Goal: Task Accomplishment & Management: Use online tool/utility

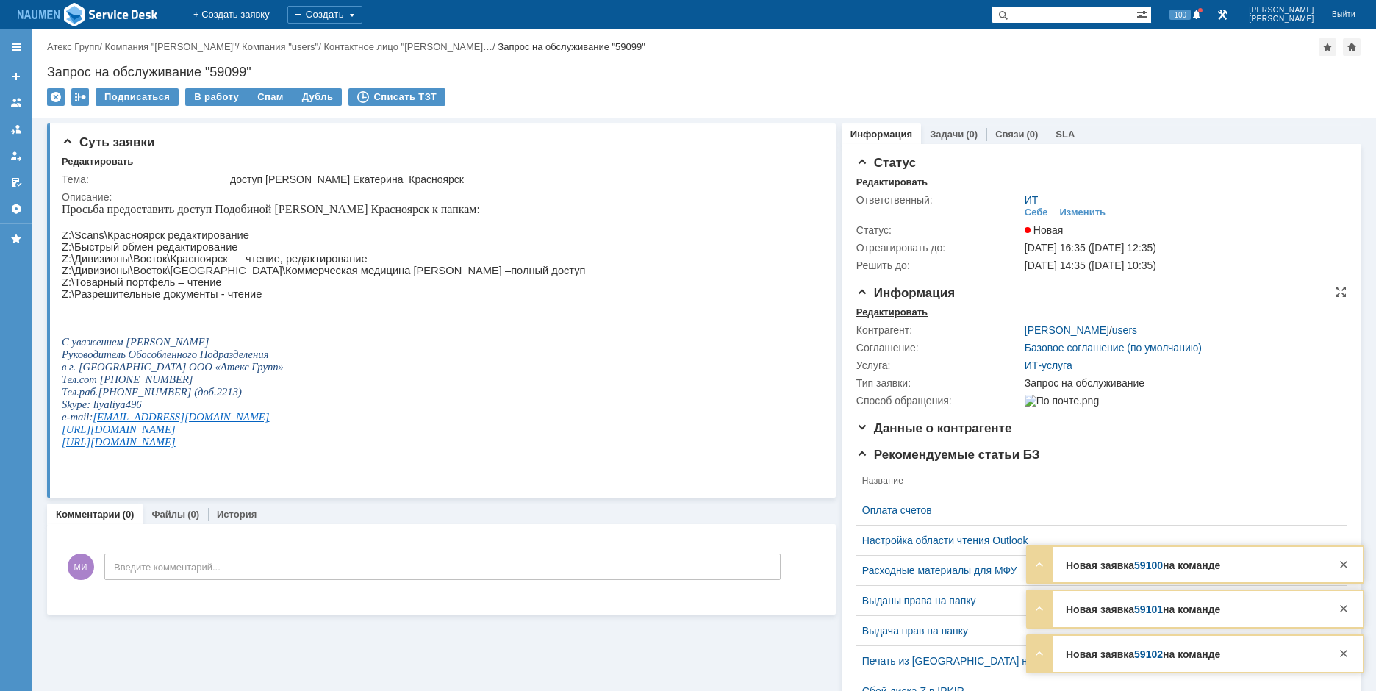
click at [880, 311] on div "Редактировать" at bounding box center [892, 313] width 71 height 12
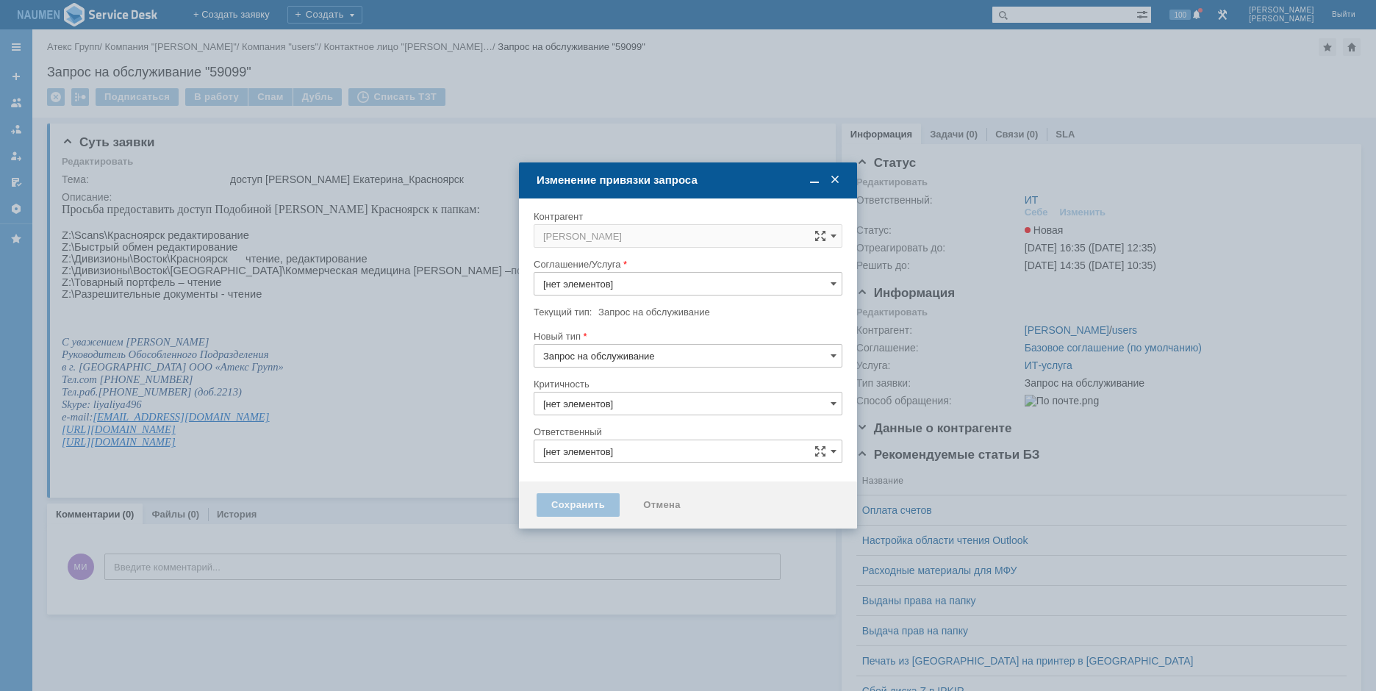
type input "ИТ-услуга"
type input "ИТ"
type input "3. Низкая"
type input "[не указано]"
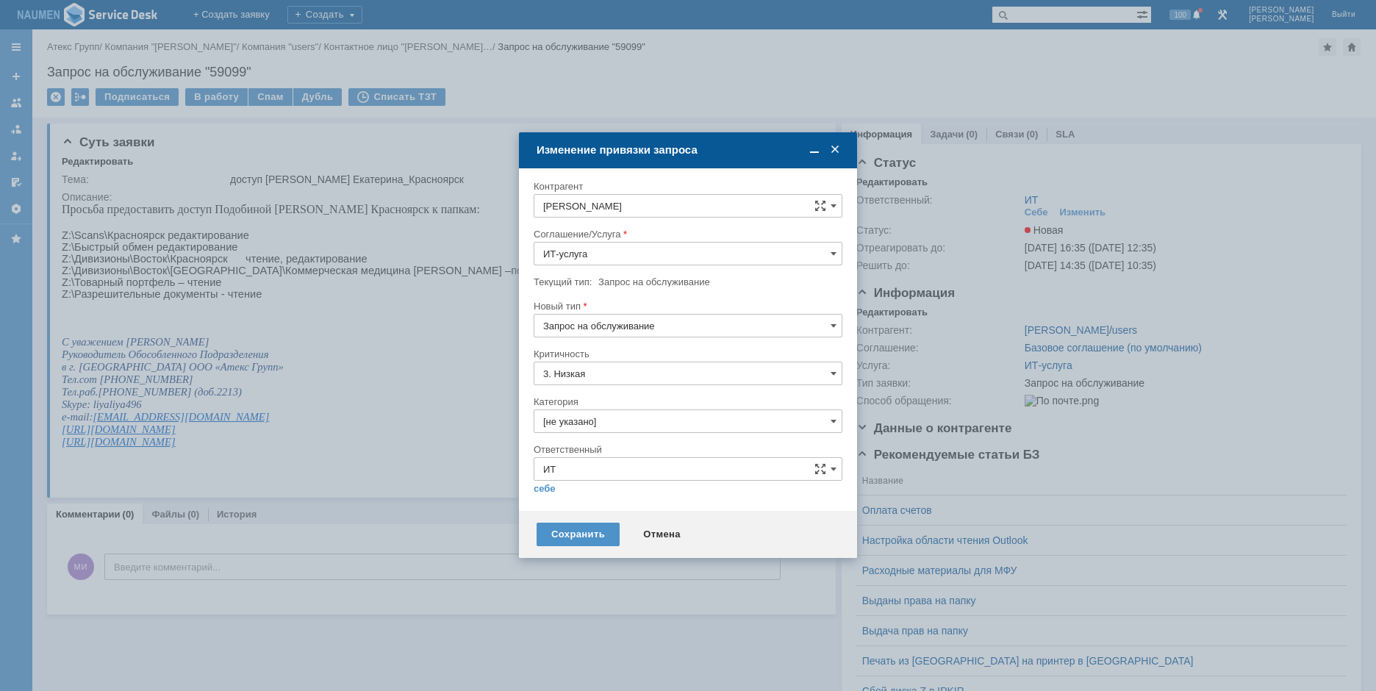
click at [589, 421] on input "[не указано]" at bounding box center [688, 422] width 309 height 24
click at [650, 503] on span "Назначение доступа (файловые ресурсы)" at bounding box center [688, 505] width 290 height 12
type input "Назначение доступа (файловые ресурсы)"
click at [547, 485] on link "себе" at bounding box center [545, 489] width 22 height 12
type input "[PERSON_NAME]"
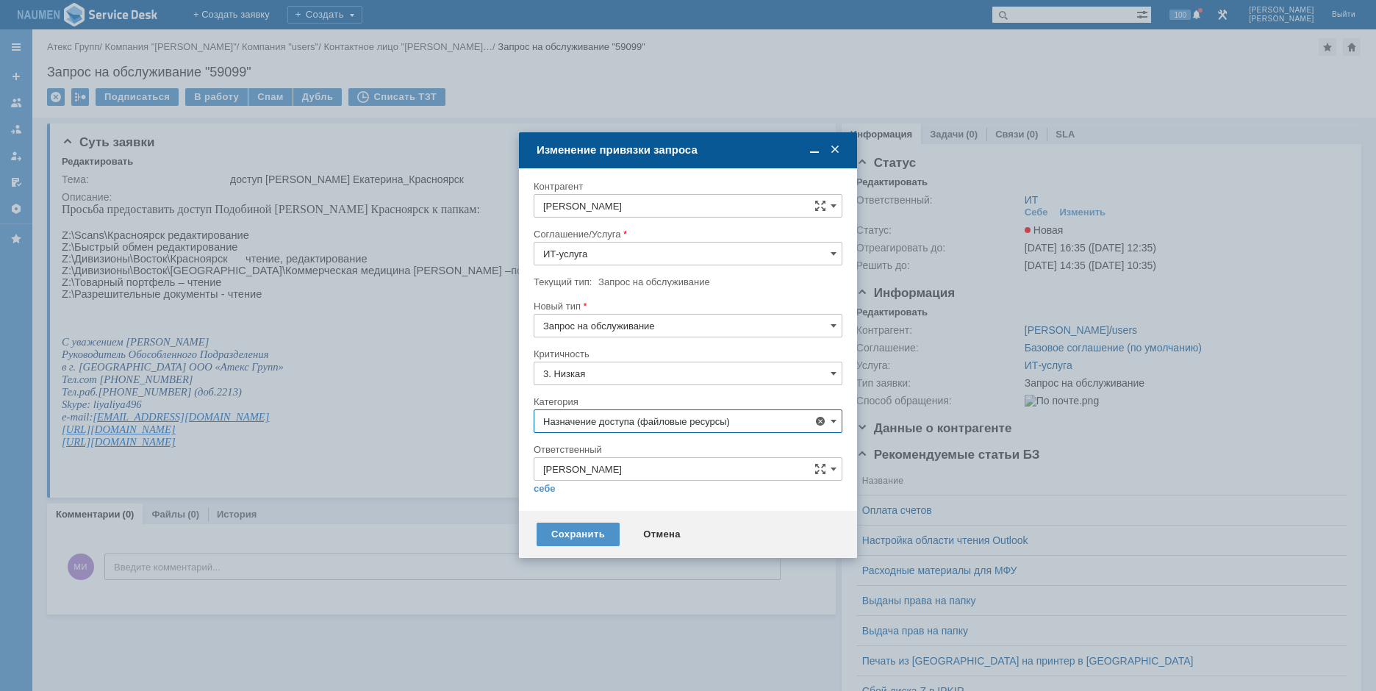
type input "Назначение доступа (файловые ресурсы)"
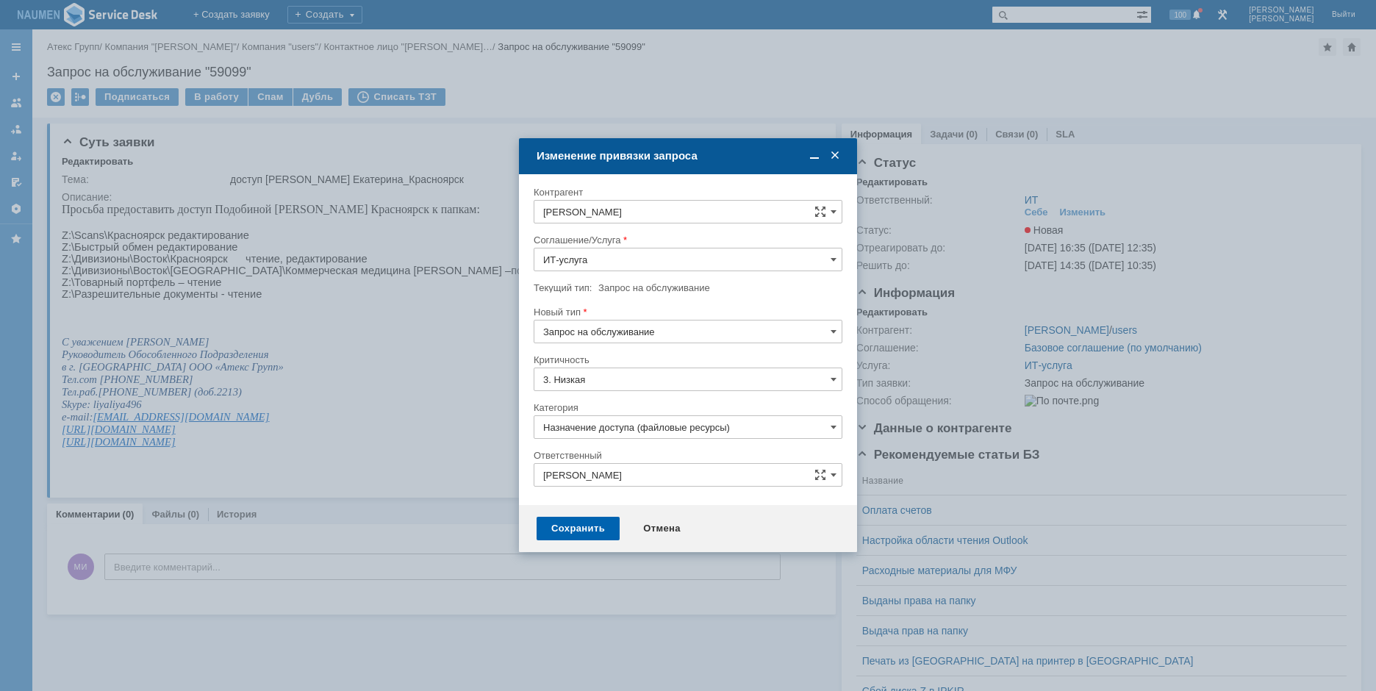
click at [562, 525] on div "Сохранить" at bounding box center [578, 529] width 83 height 24
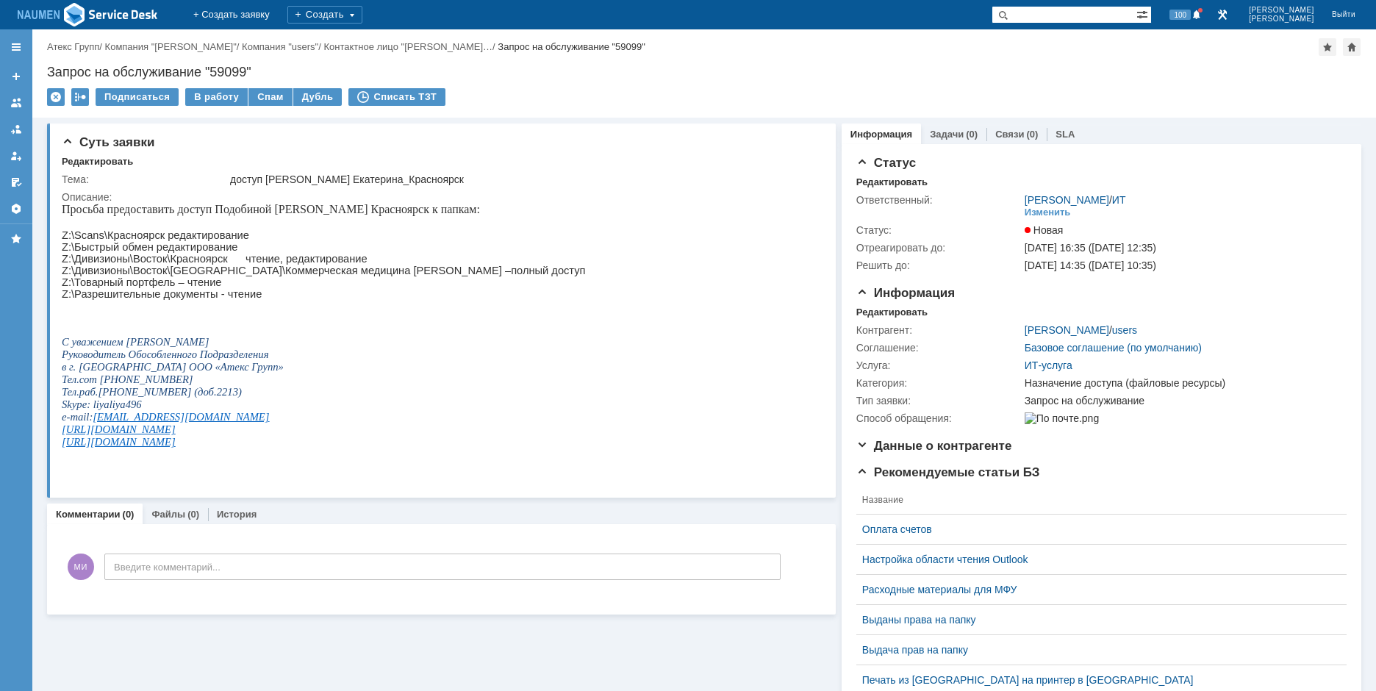
click at [214, 106] on td "В работу" at bounding box center [216, 97] width 63 height 19
click at [213, 99] on div "В работу" at bounding box center [216, 97] width 62 height 18
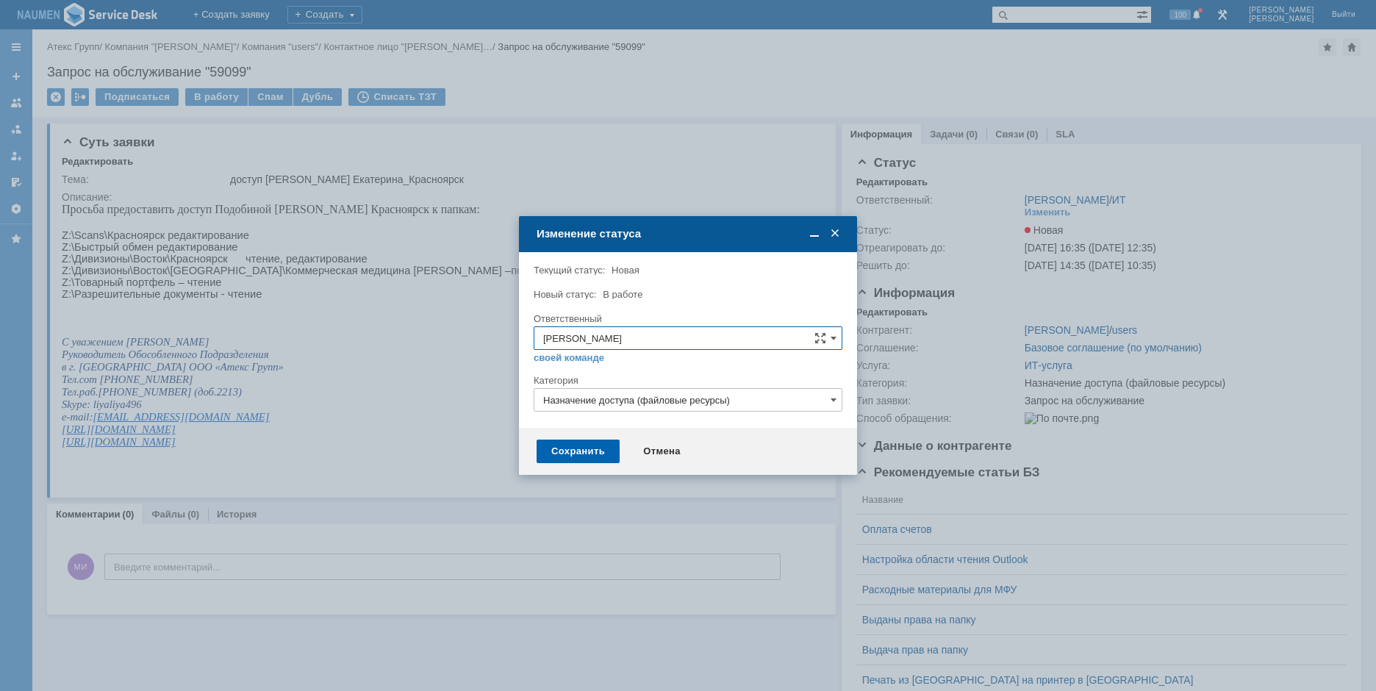
click at [581, 455] on div "Сохранить" at bounding box center [578, 452] width 83 height 24
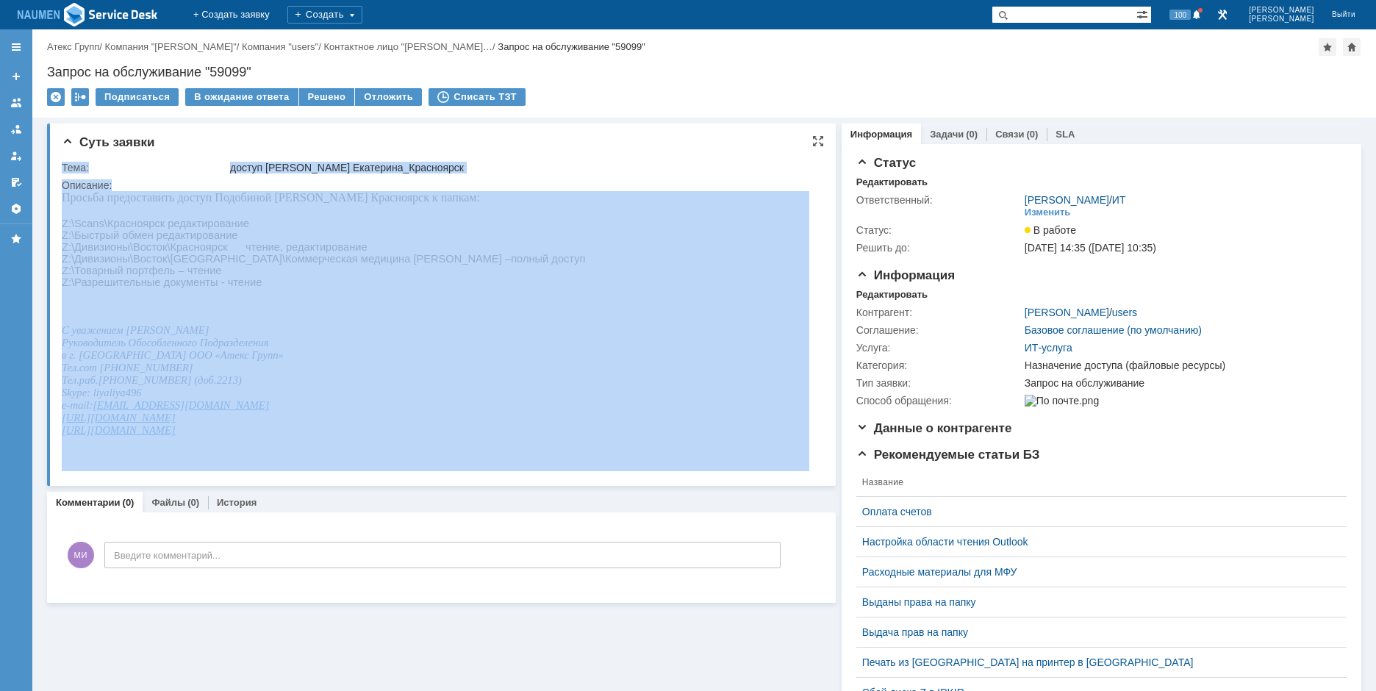
drag, startPoint x: 124, startPoint y: 388, endPoint x: 263, endPoint y: 325, distance: 153.3
click at [68, 186] on div "Описание:" at bounding box center [439, 185] width 754 height 12
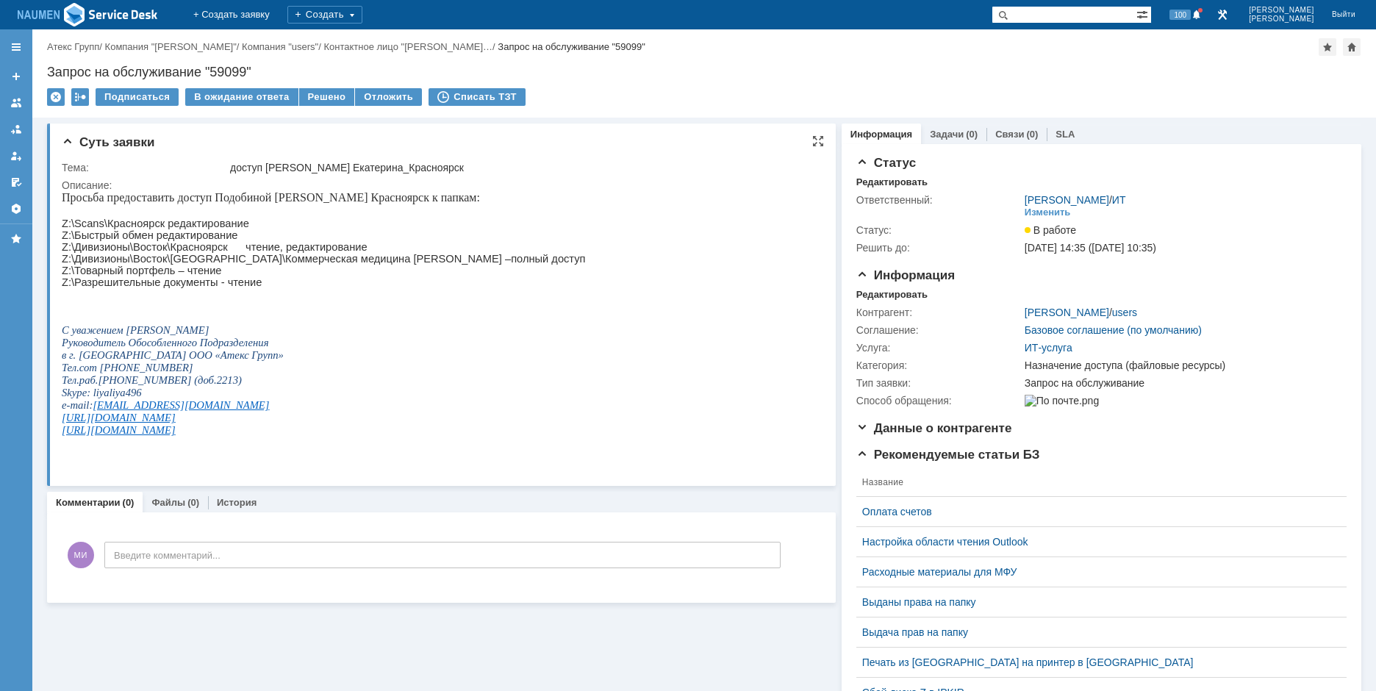
click at [64, 204] on p "Просьба предоставить доступ Подобиной [PERSON_NAME] Красноярск к папкам:" at bounding box center [324, 197] width 524 height 13
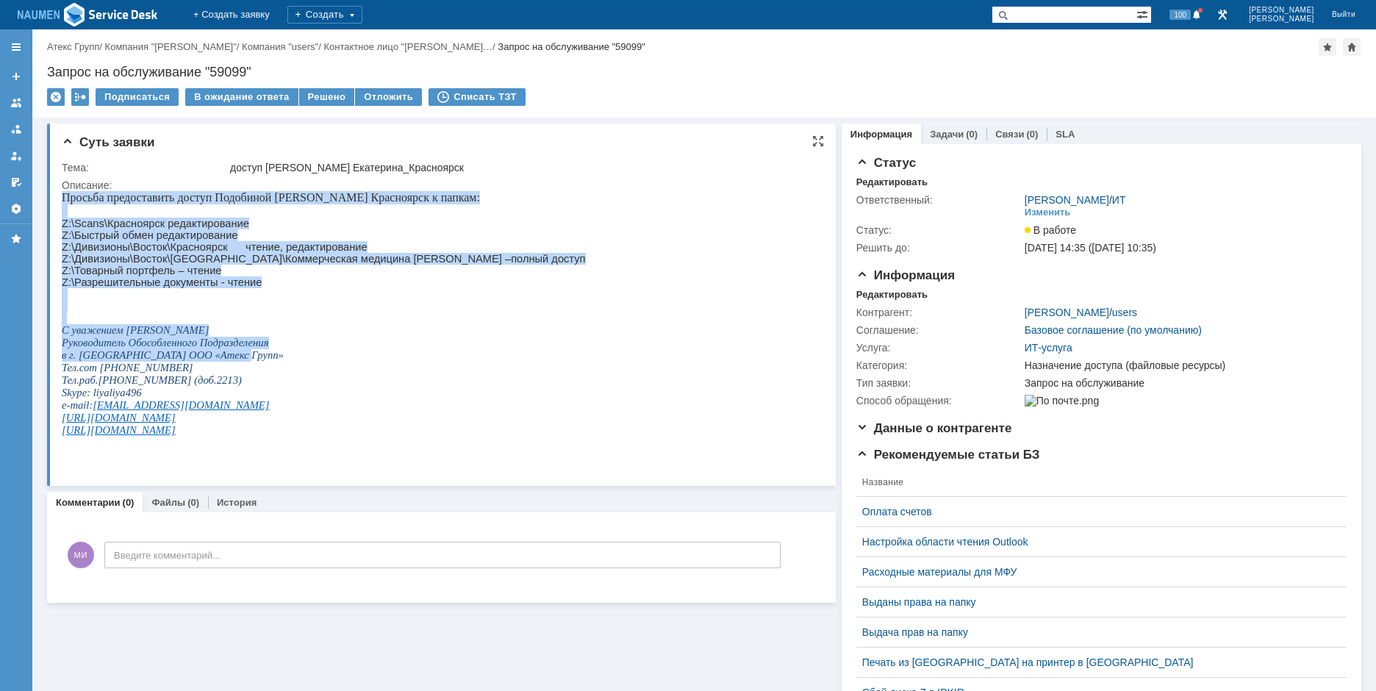
drag, startPoint x: 62, startPoint y: 198, endPoint x: 267, endPoint y: 371, distance: 267.6
click at [267, 371] on div "Просьба предоставить доступ Подобиной [PERSON_NAME] Красноярск к папкам: Z:\Sca…" at bounding box center [324, 319] width 524 height 257
copy div "Просьба предоставить доступ Подобиной [PERSON_NAME] Красноярск к папкам: Z:\Sca…"
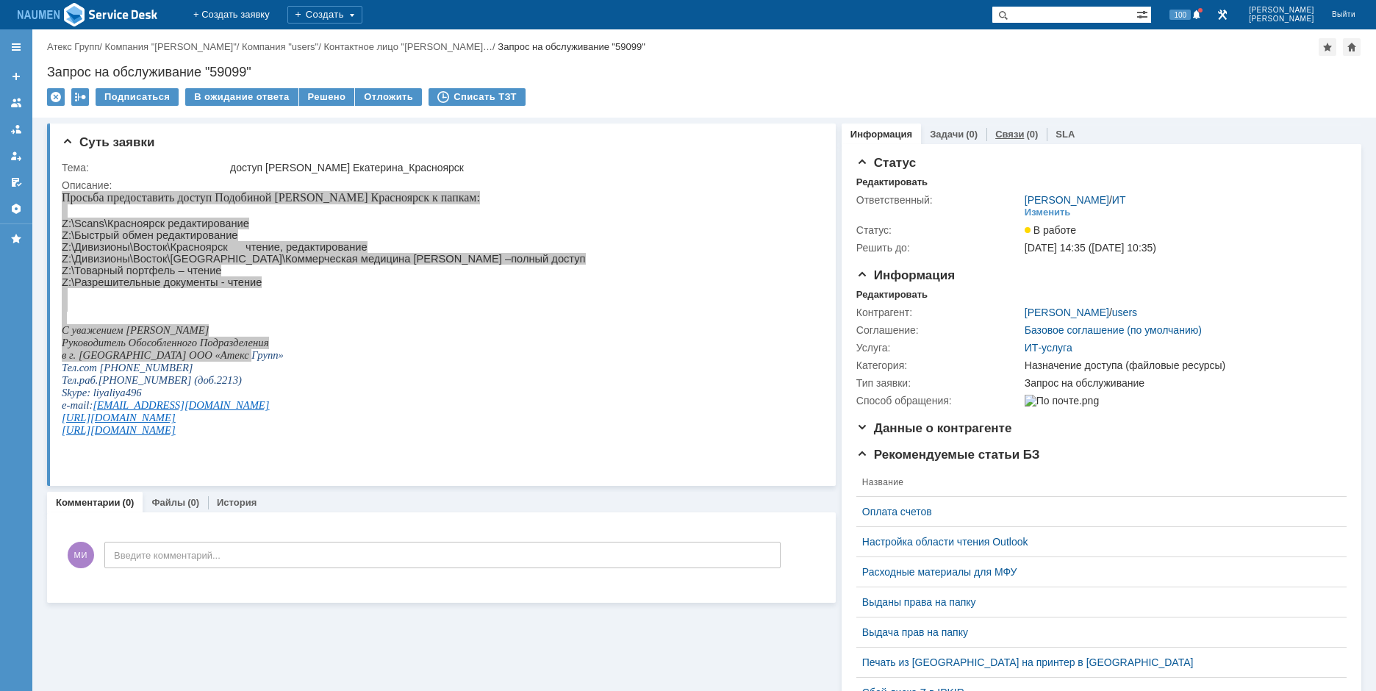
click at [997, 132] on link "Связи" at bounding box center [1010, 134] width 29 height 11
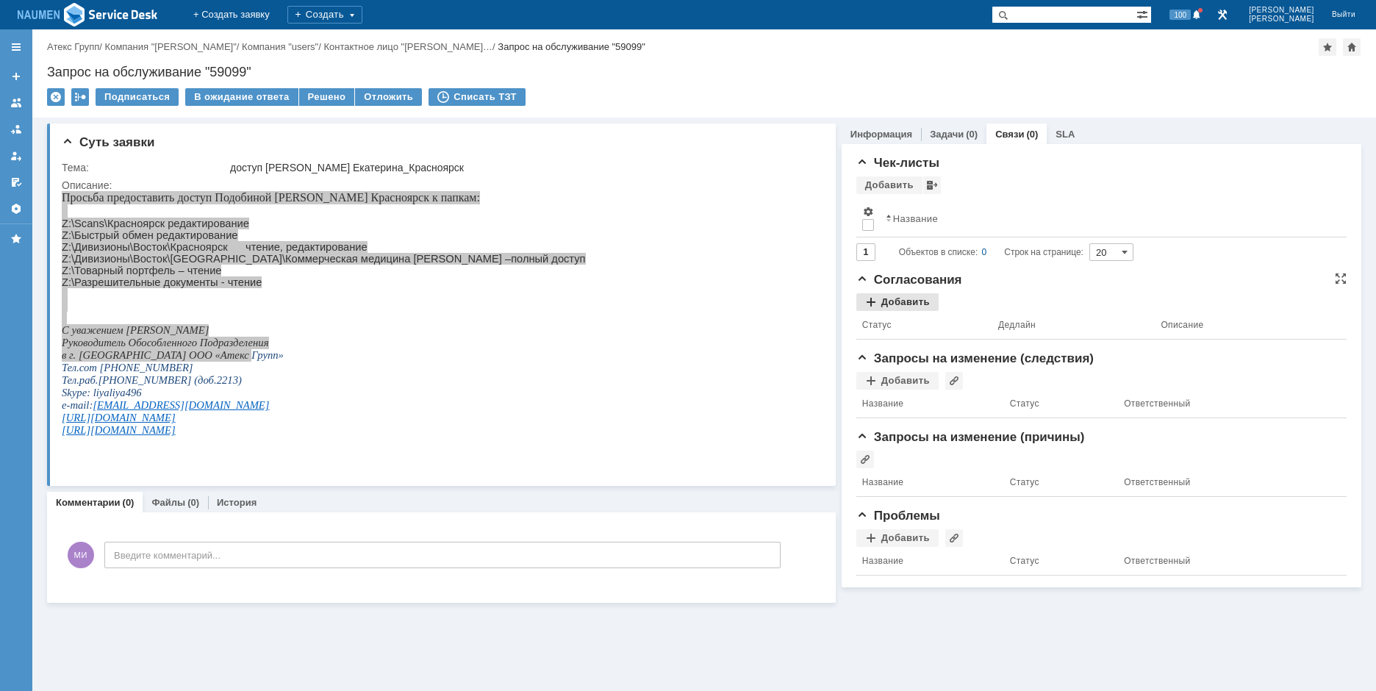
click at [889, 302] on div "Добавить" at bounding box center [898, 302] width 82 height 18
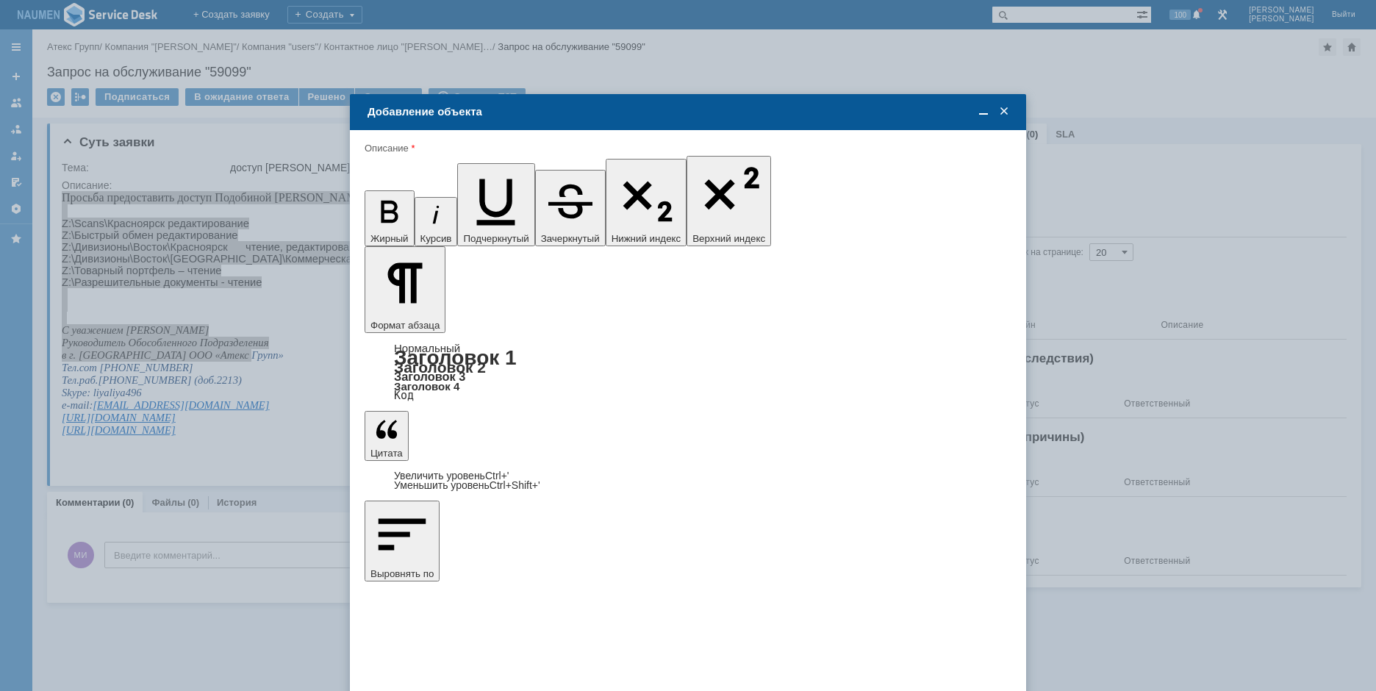
drag, startPoint x: 377, startPoint y: 4118, endPoint x: 874, endPoint y: 4164, distance: 499.1
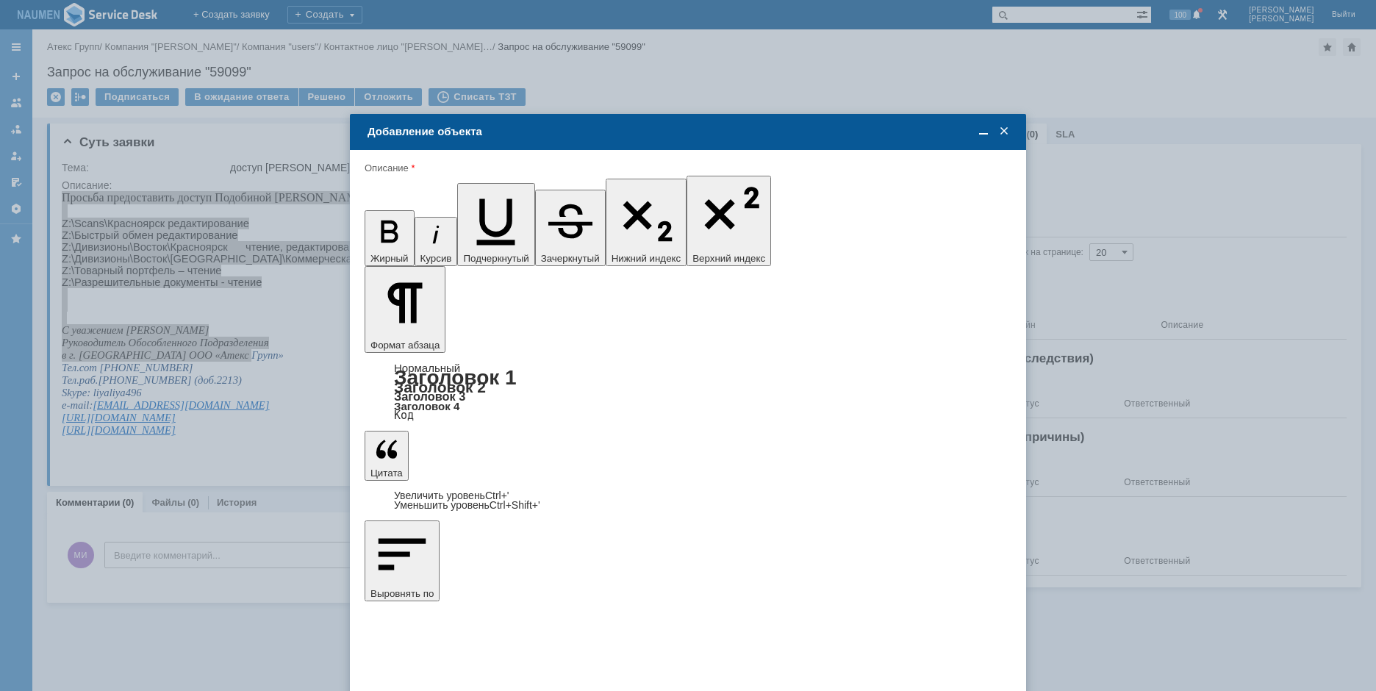
click at [481, 503] on span "[PERSON_NAME]" at bounding box center [487, 502] width 79 height 11
click at [0, 0] on input "[PERSON_NAME]" at bounding box center [0, 0] width 0 height 0
type input "Выбрано: 1 (объекты класса 'Сотрудник')"
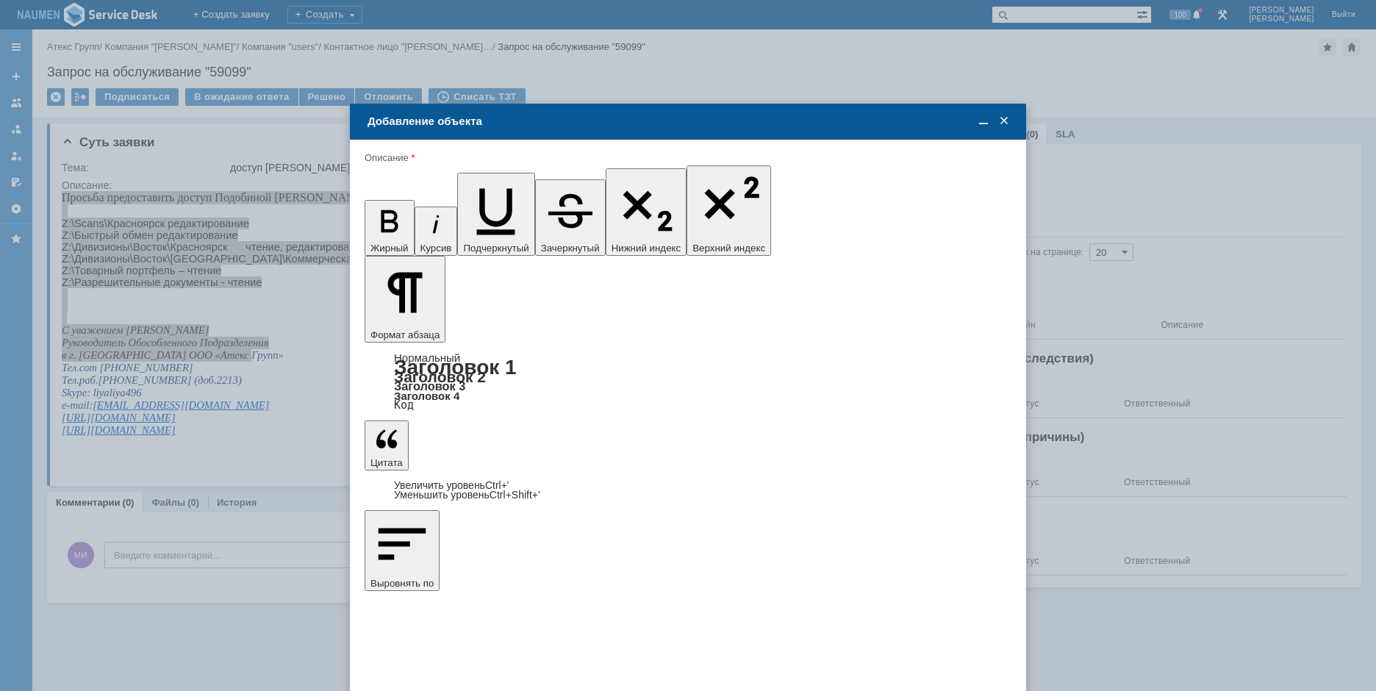
type input "8"
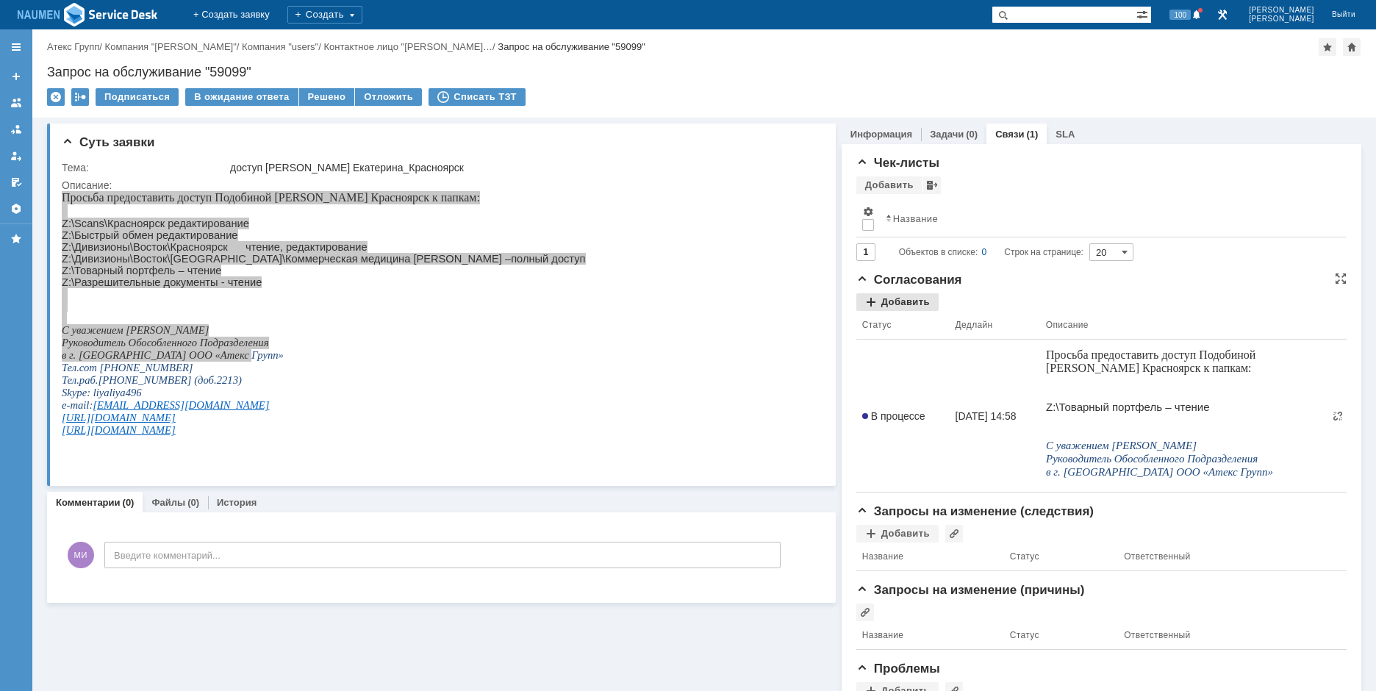
click at [889, 301] on div "Добавить" at bounding box center [898, 302] width 82 height 18
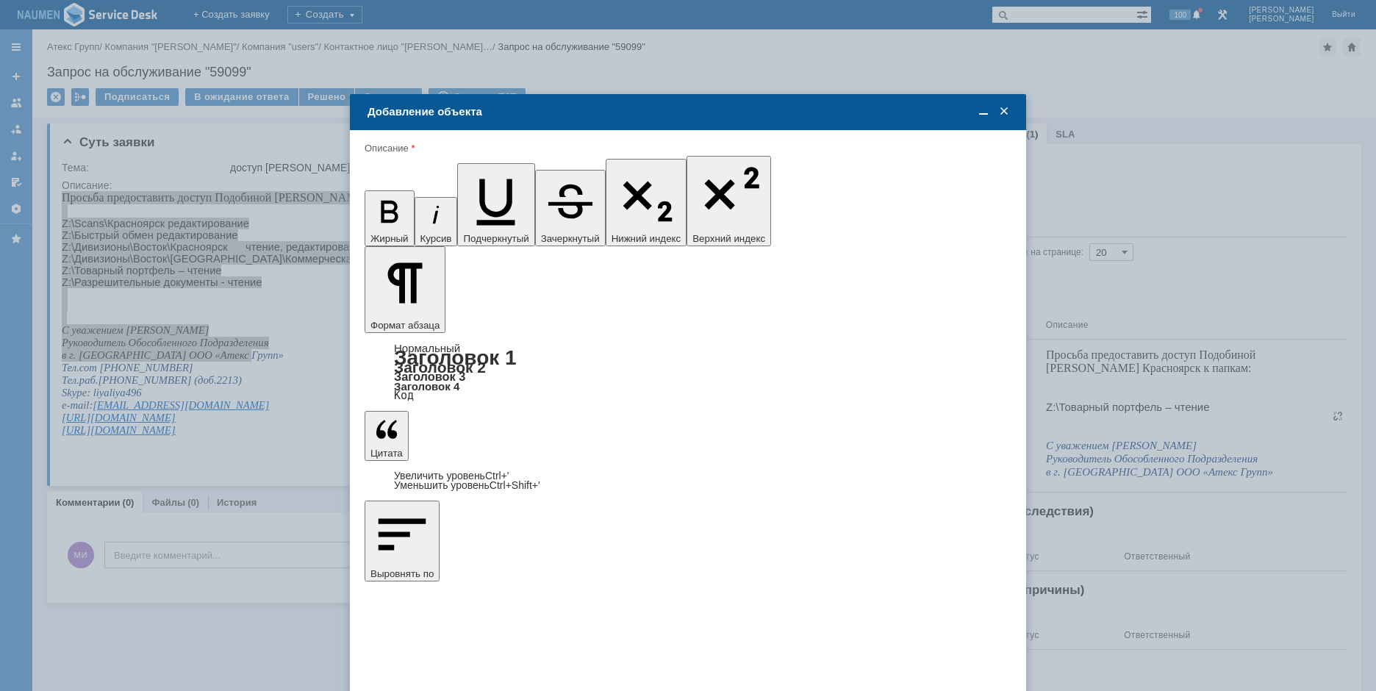
drag, startPoint x: 378, startPoint y: 4121, endPoint x: 843, endPoint y: 4171, distance: 468.1
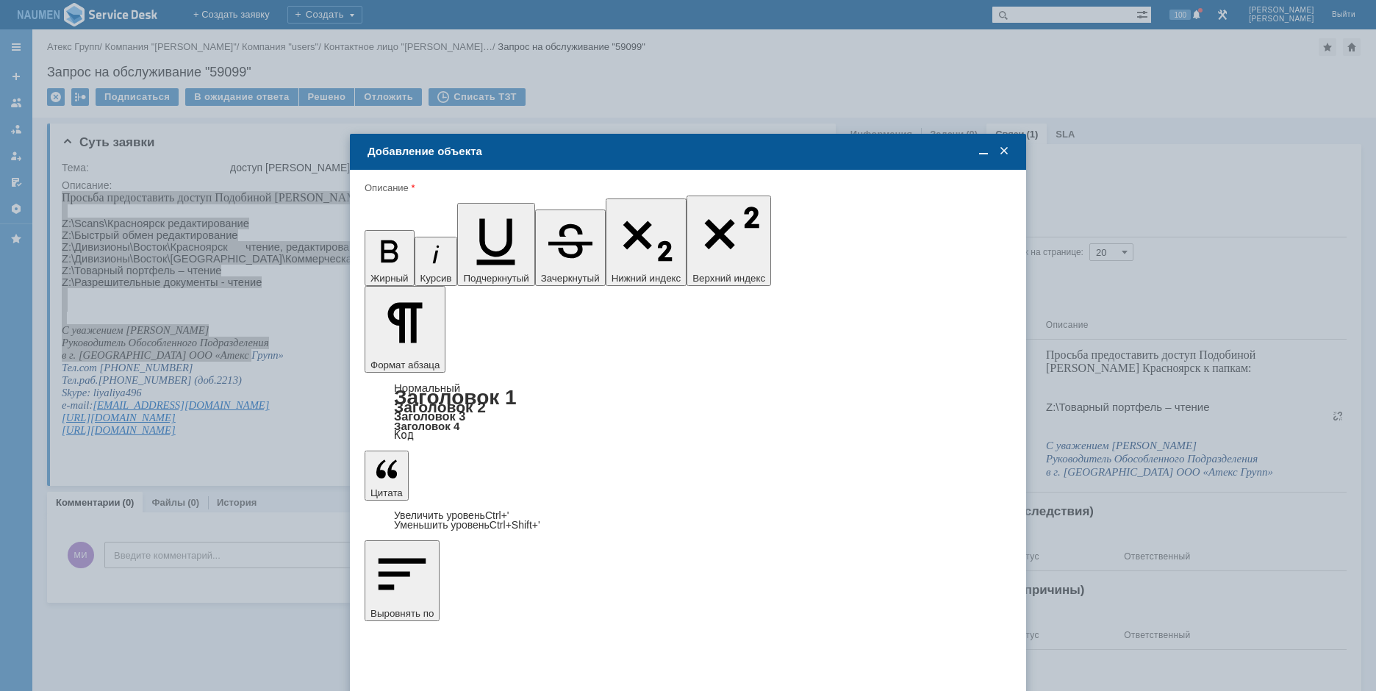
click at [482, 478] on span "[PERSON_NAME]" at bounding box center [487, 482] width 79 height 11
click at [437, 478] on span at bounding box center [436, 483] width 12 height 12
click at [0, 0] on input "[PERSON_NAME]" at bounding box center [0, 0] width 0 height 0
type input "Выбрано: 1 (объекты класса 'Сотрудник')"
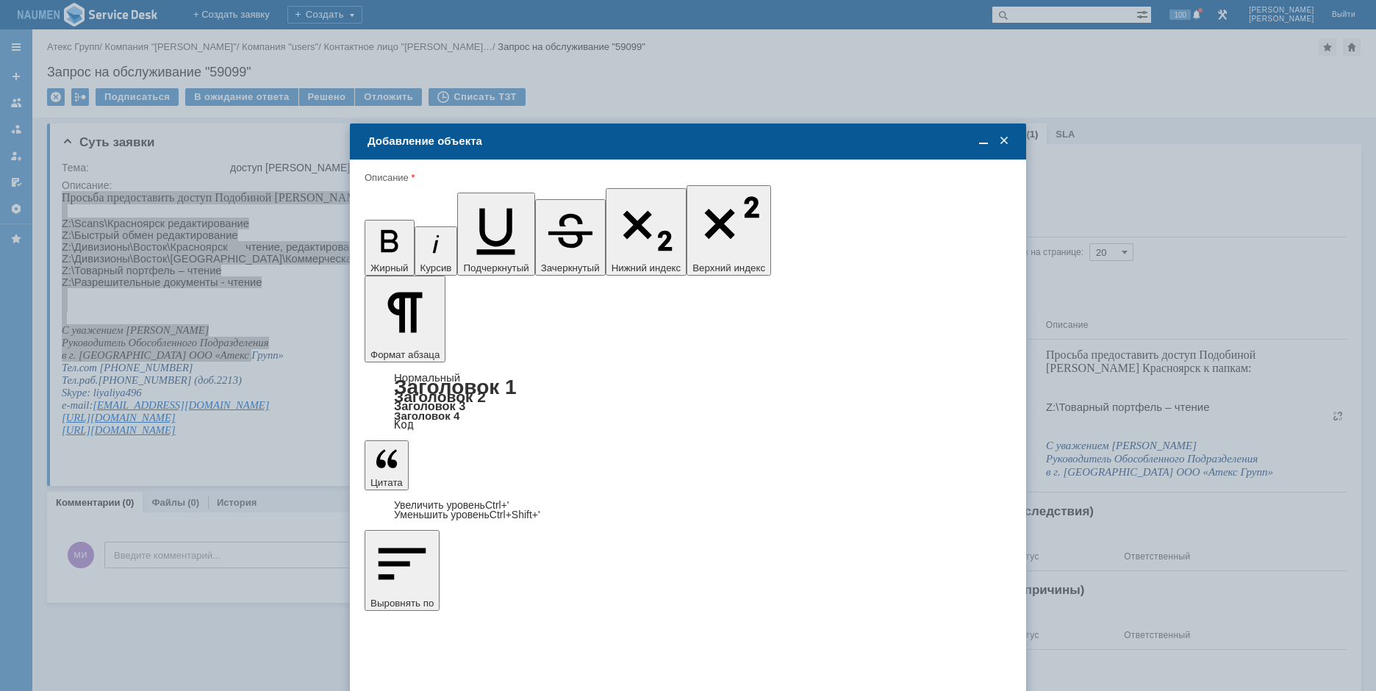
type input "8"
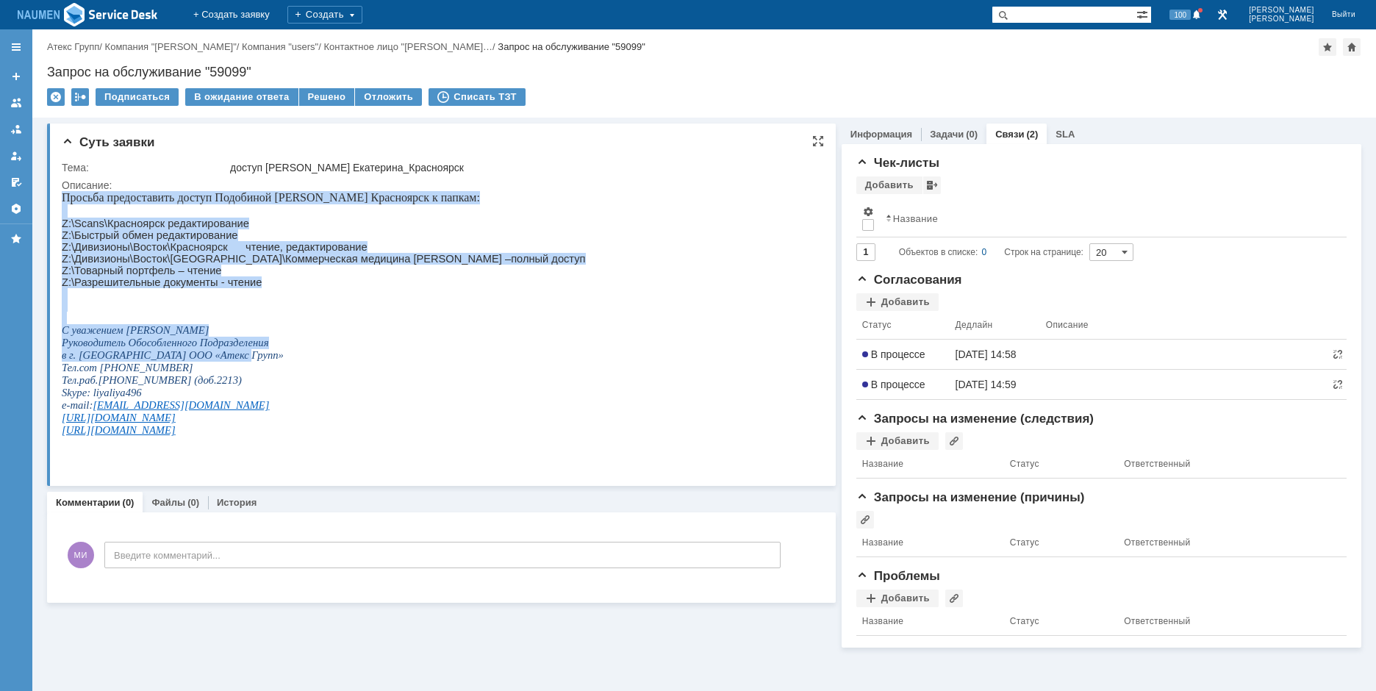
click at [302, 324] on p at bounding box center [324, 318] width 524 height 12
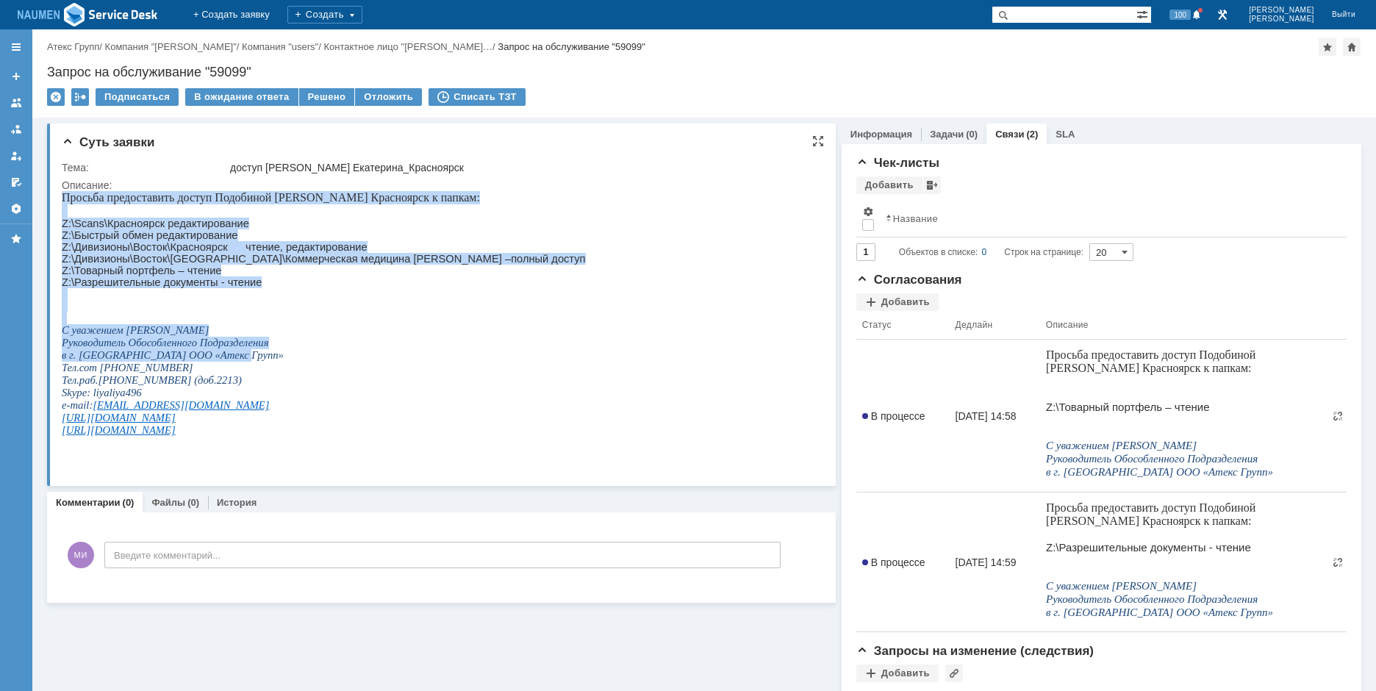
click at [390, 309] on div "Просьба предоставить доступ Подобиной [PERSON_NAME] Красноярск к папкам: Z:\Sca…" at bounding box center [324, 319] width 524 height 257
click at [396, 312] on p at bounding box center [324, 306] width 524 height 12
drag, startPoint x: 479, startPoint y: 351, endPoint x: 512, endPoint y: 342, distance: 33.7
click at [481, 349] on p "Руководитель Обособленного Подразделения" at bounding box center [324, 343] width 524 height 12
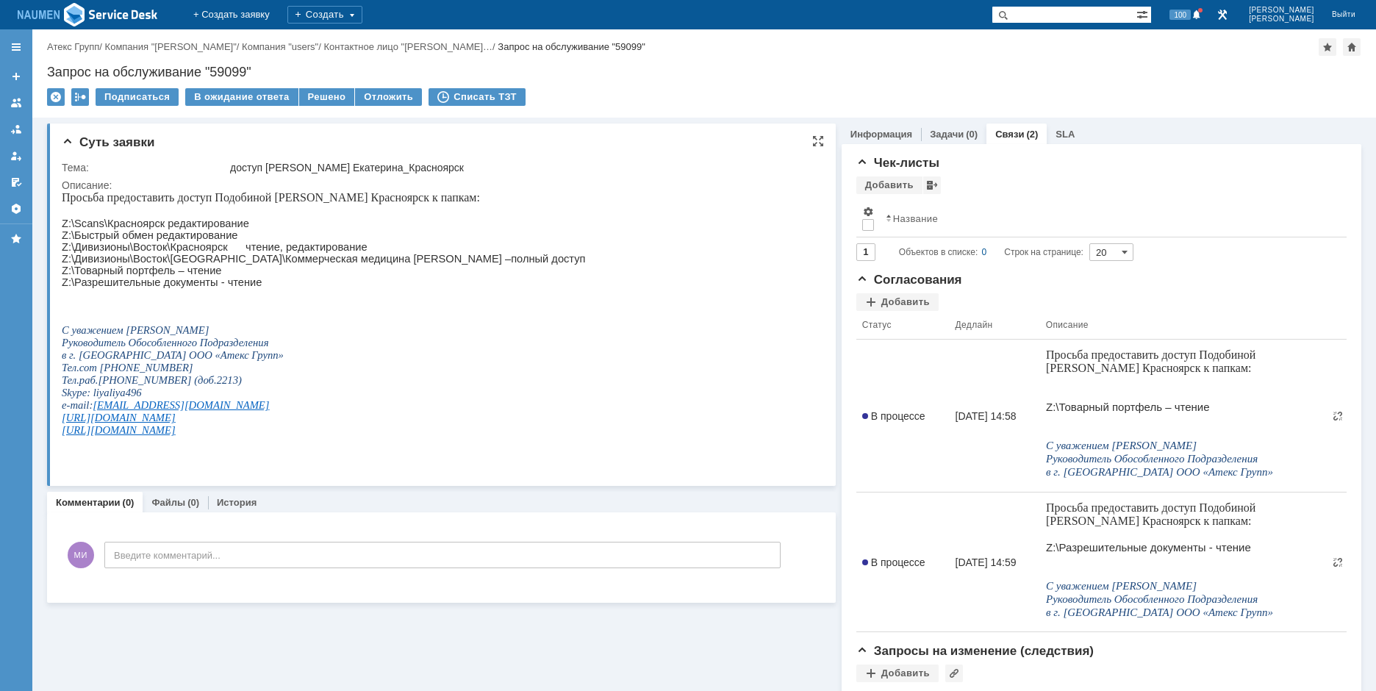
click at [579, 286] on html "Просьба предоставить доступ Подобиной [PERSON_NAME] Красноярск к папкам: Z:\Sca…" at bounding box center [436, 319] width 748 height 257
click at [901, 304] on div "Добавить" at bounding box center [898, 302] width 82 height 18
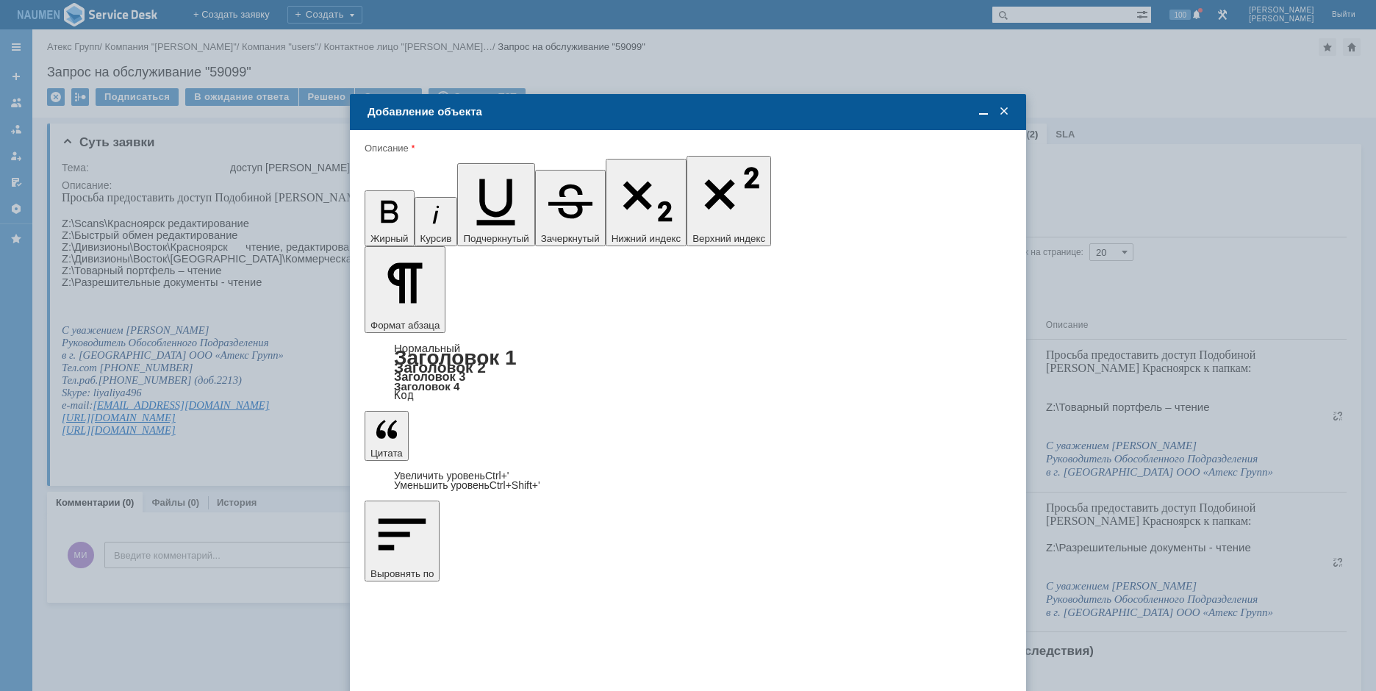
drag, startPoint x: 375, startPoint y: 4120, endPoint x: 563, endPoint y: 4130, distance: 188.5
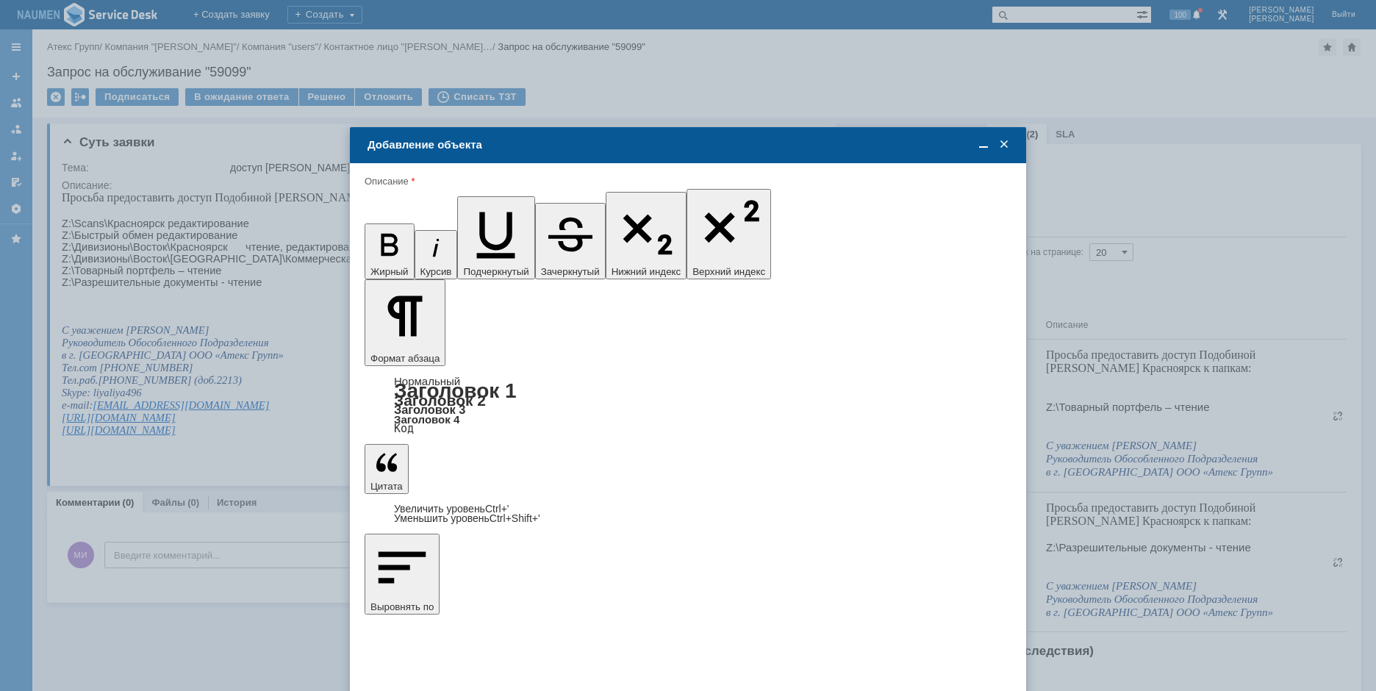
click at [518, 484] on span "[PERSON_NAME]" at bounding box center [487, 489] width 79 height 11
click at [0, 0] on input "[PERSON_NAME]" at bounding box center [0, 0] width 0 height 0
type input "Выбрано: 1 (объекты класса 'Сотрудник')"
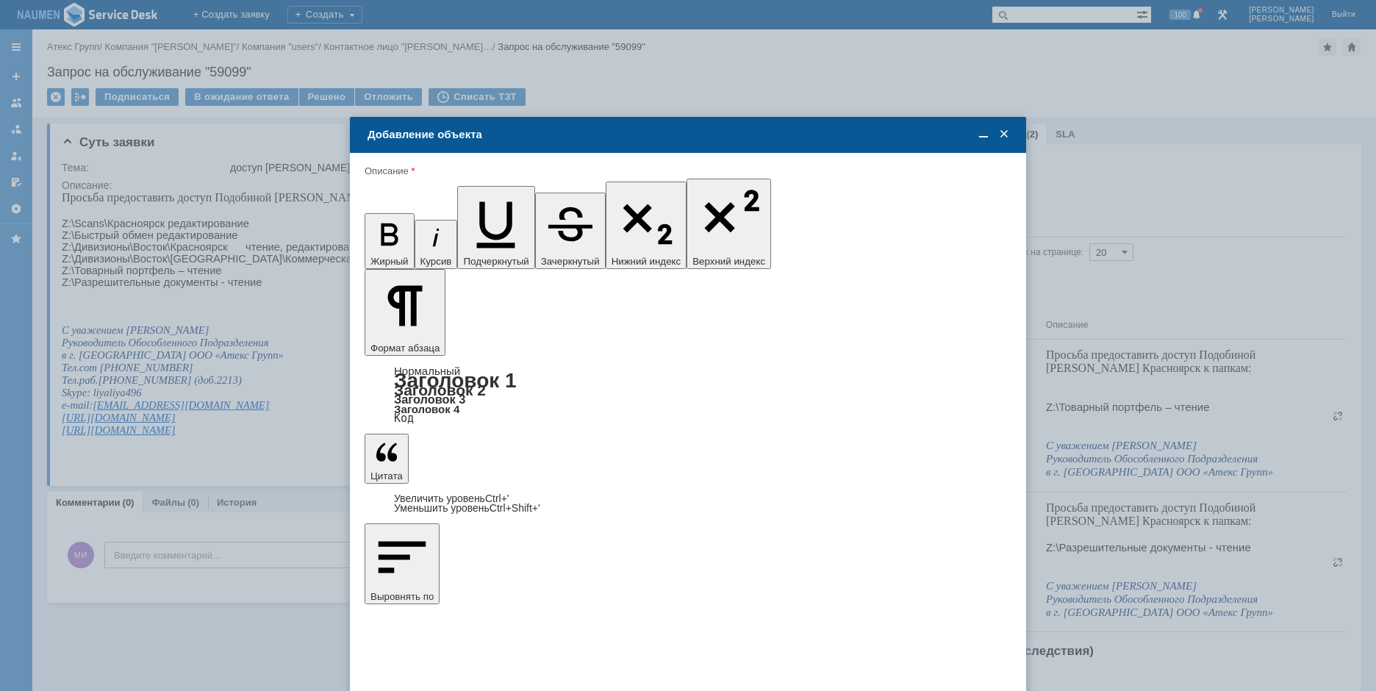
type input "8"
